Goal: Find specific page/section: Find specific page/section

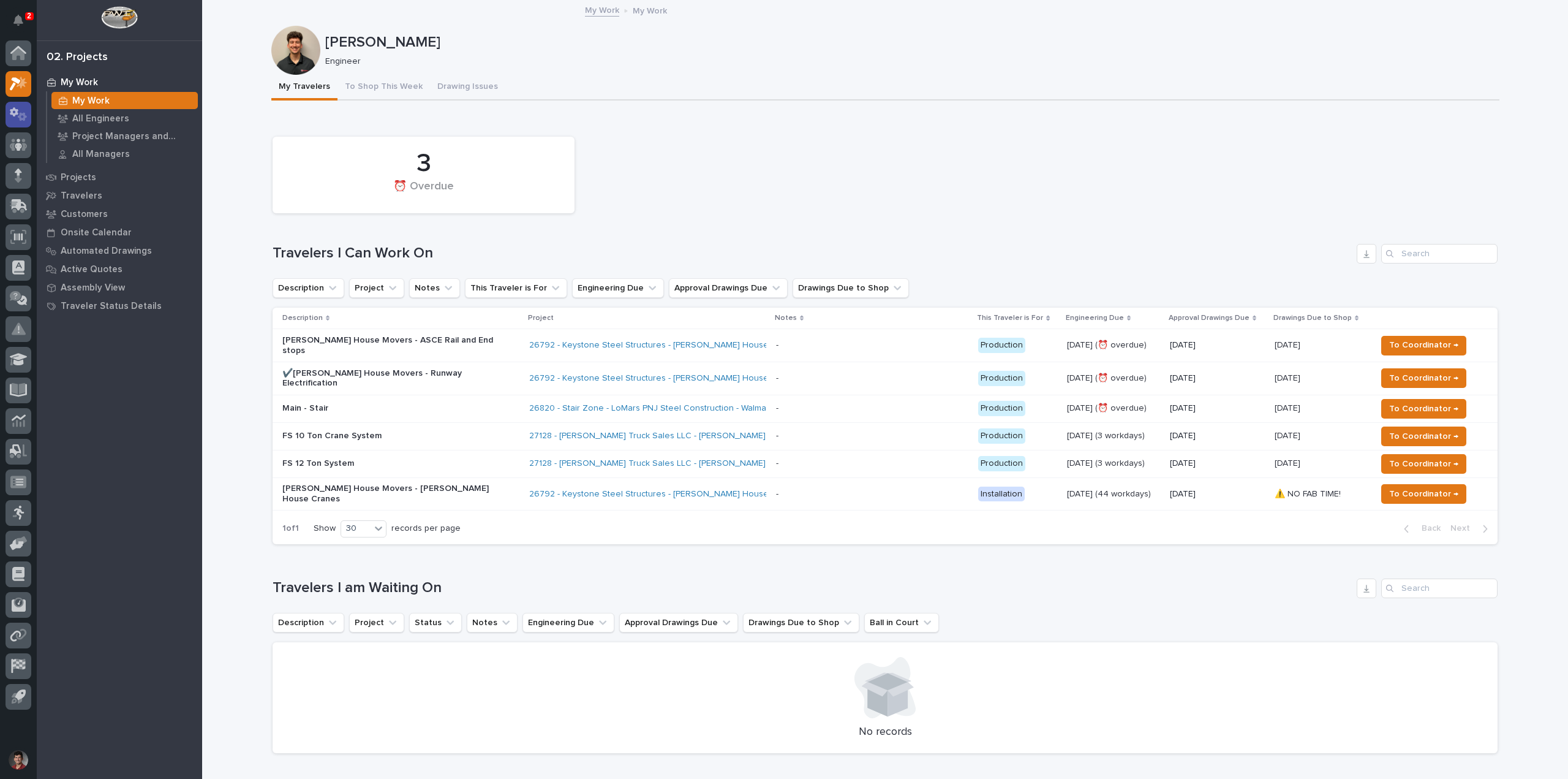
click at [26, 109] on icon at bounding box center [18, 114] width 17 height 14
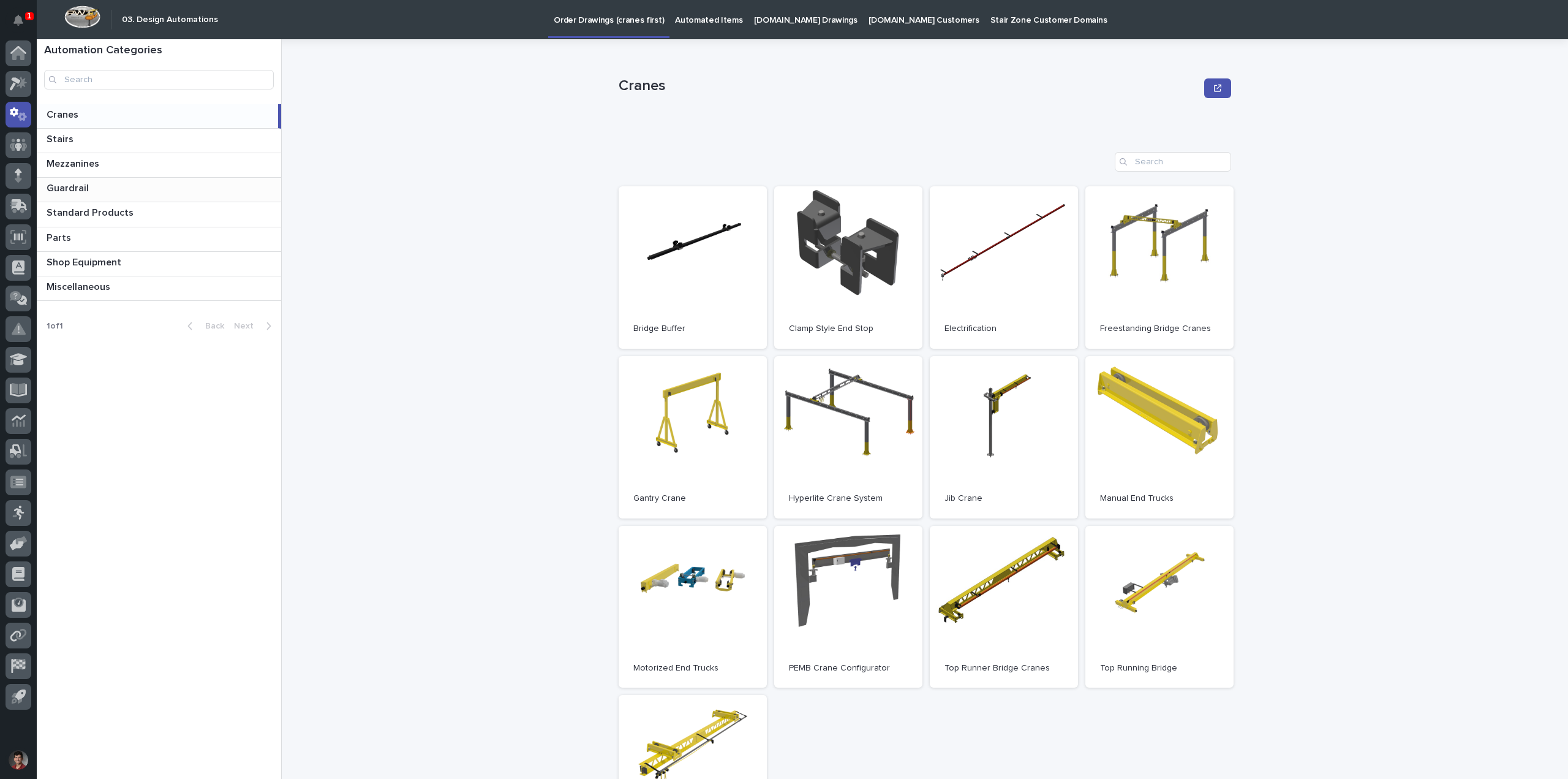
click at [96, 182] on p at bounding box center [161, 188] width 230 height 12
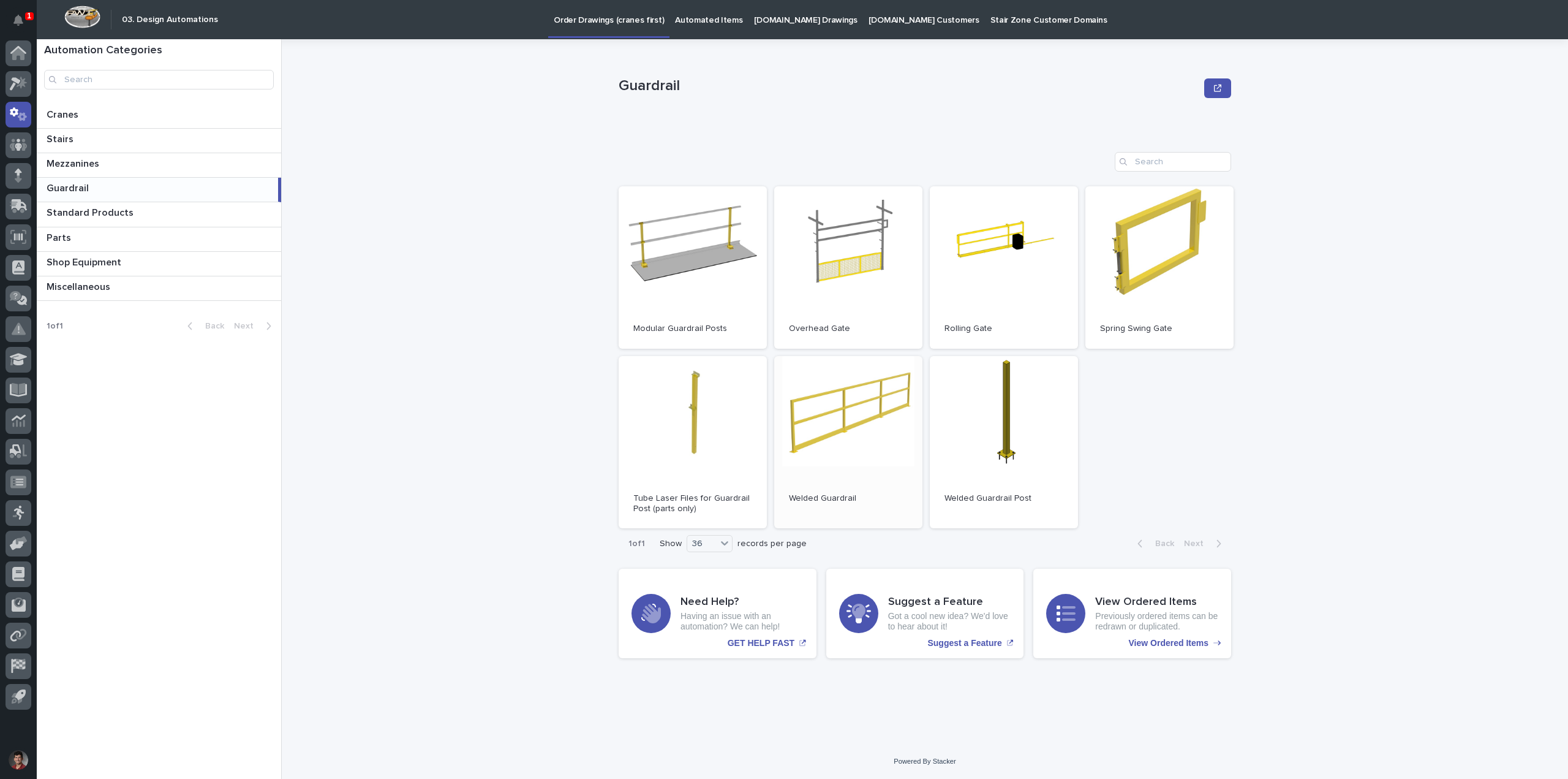
click at [867, 441] on link "Open" at bounding box center [848, 442] width 148 height 173
drag, startPoint x: 493, startPoint y: 495, endPoint x: 565, endPoint y: 572, distance: 105.4
click at [497, 497] on div "Guardrail Guardrail Sorry, there was an error saving your record. Please try ag…" at bounding box center [932, 409] width 1271 height 740
click at [21, 82] on icon at bounding box center [22, 82] width 10 height 12
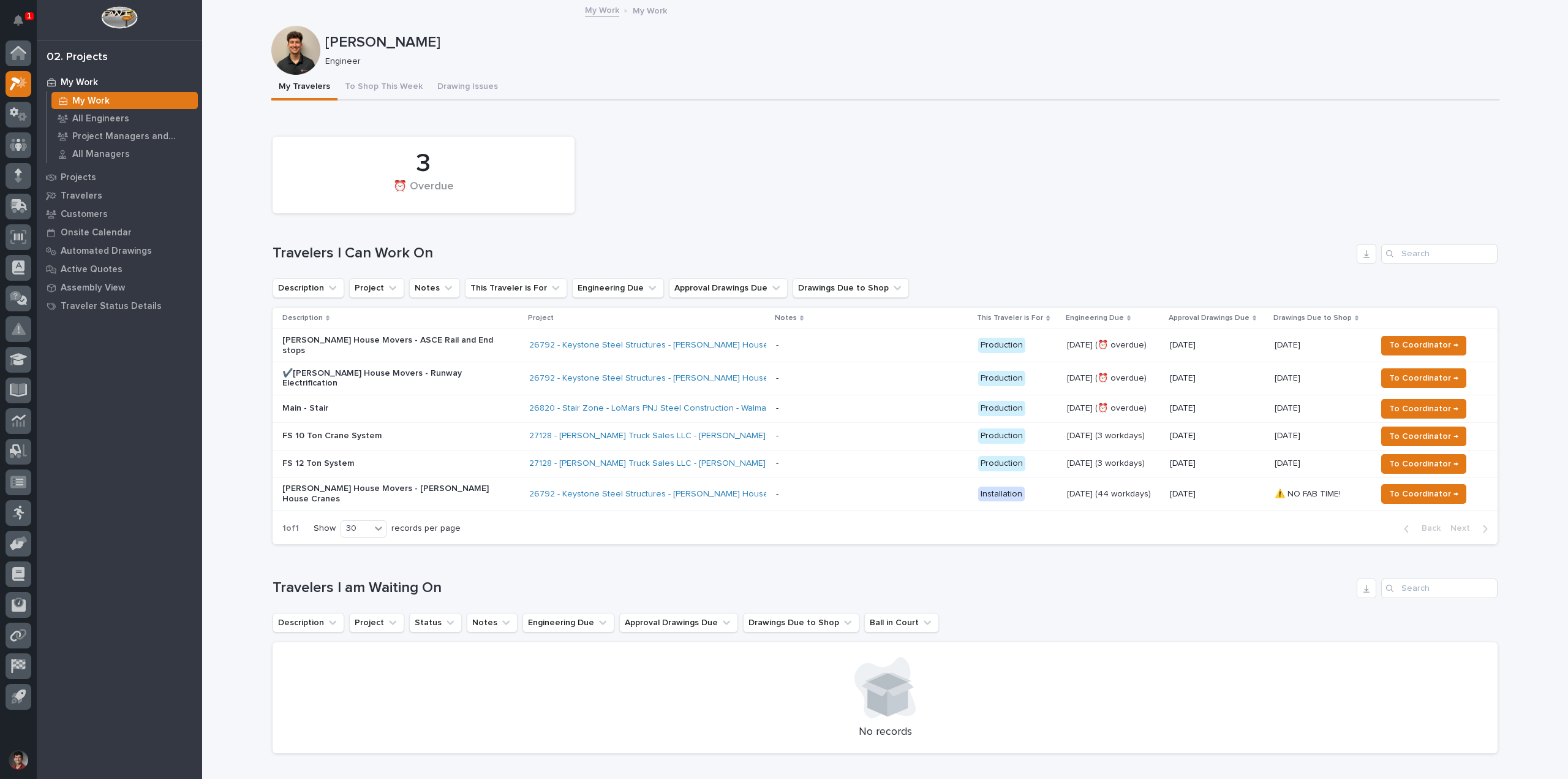
click at [786, 145] on div "3 ⏰ Overdue" at bounding box center [884, 175] width 1237 height 89
click at [20, 20] on icon "Notifications" at bounding box center [17, 20] width 9 height 11
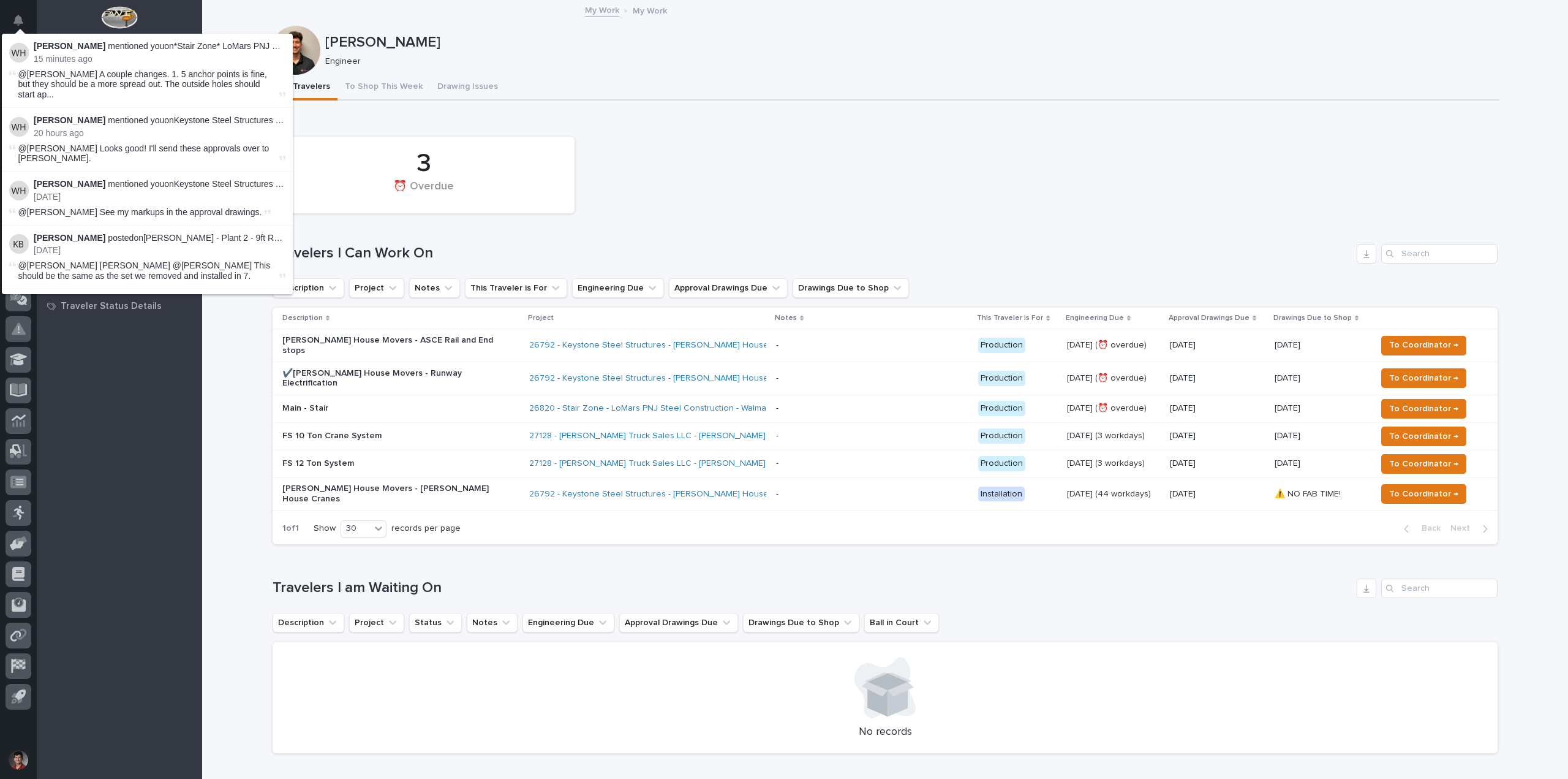
click at [760, 74] on div "[PERSON_NAME] Engineer" at bounding box center [885, 50] width 1228 height 49
